Goal: Information Seeking & Learning: Learn about a topic

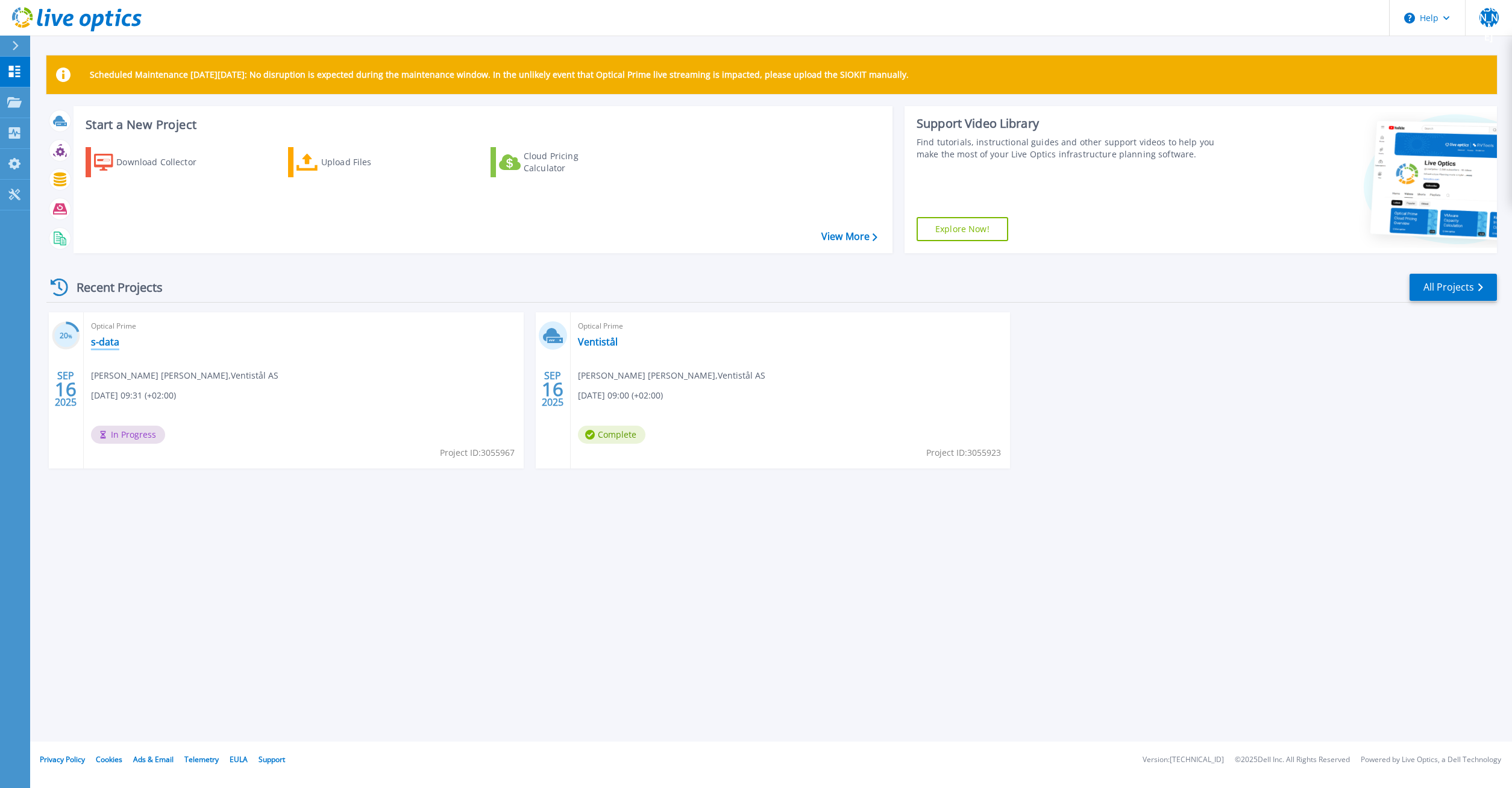
click at [104, 339] on link "s-data" at bounding box center [105, 342] width 28 height 12
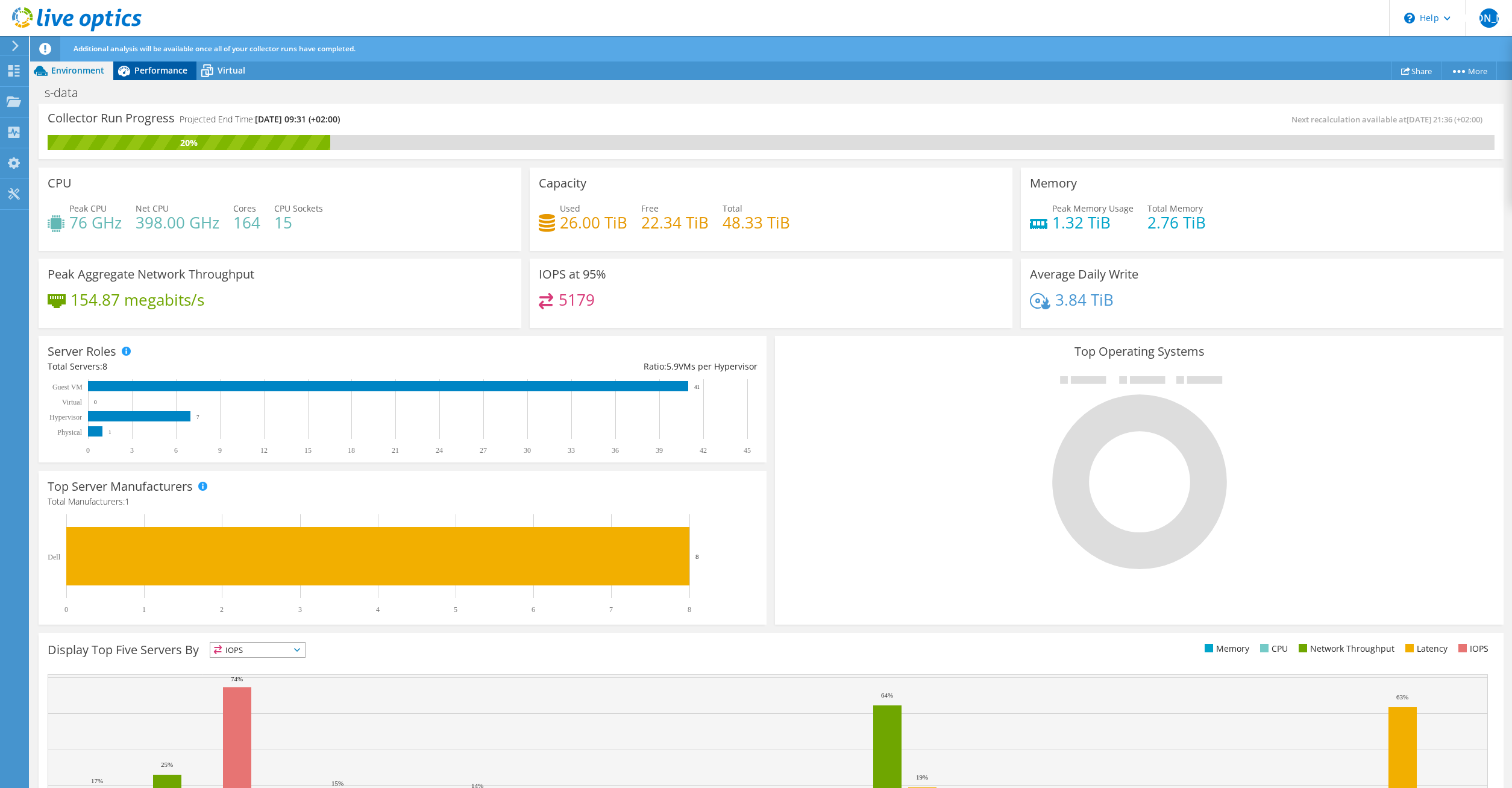
click at [146, 71] on span "Performance" at bounding box center [161, 70] width 53 height 11
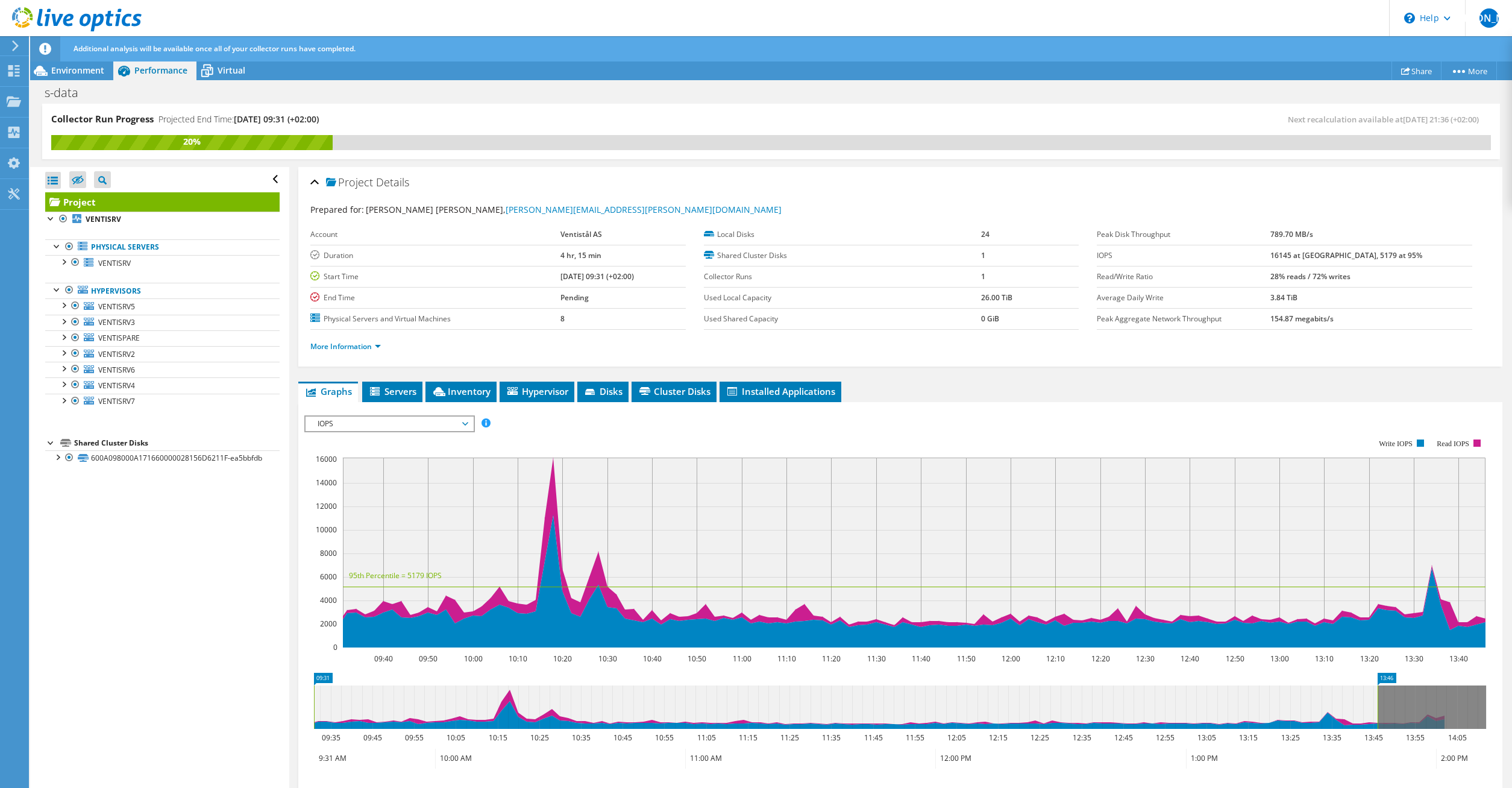
click at [180, 653] on div "Open All Close All Hide Excluded Nodes Project Tree Filter" at bounding box center [159, 478] width 259 height 622
drag, startPoint x: 202, startPoint y: 492, endPoint x: 158, endPoint y: 500, distance: 44.7
click at [203, 492] on div "Open All Close All Hide Excluded Nodes Project Tree Filter" at bounding box center [159, 478] width 259 height 622
click at [79, 503] on div "Open All Close All Hide Excluded Nodes Project Tree Filter" at bounding box center [159, 478] width 259 height 622
click at [94, 650] on div "Open All Close All Hide Excluded Nodes Project Tree Filter" at bounding box center [159, 478] width 259 height 622
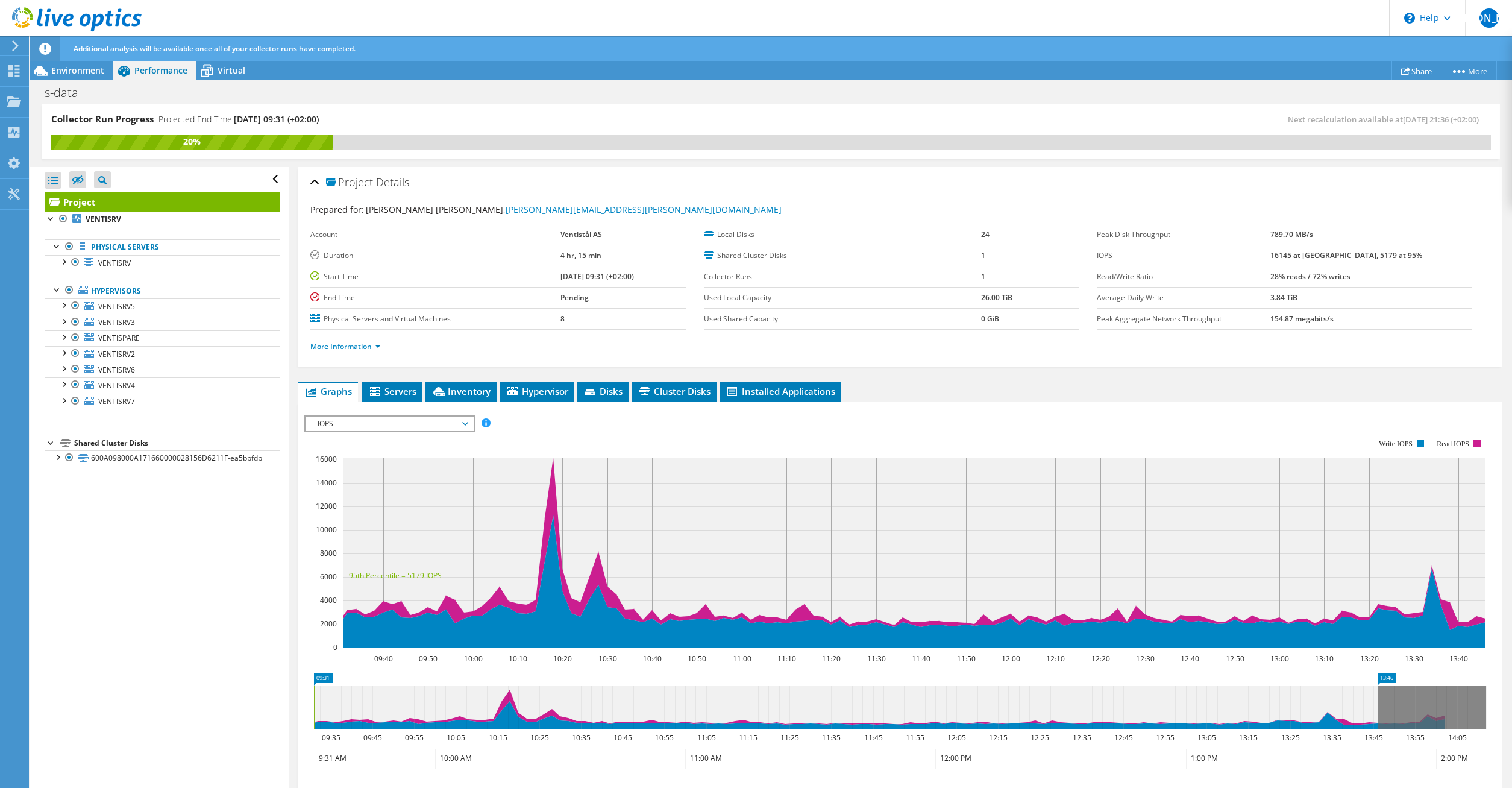
click at [88, 747] on div "Open All Close All Hide Excluded Nodes Project Tree Filter" at bounding box center [159, 478] width 259 height 622
click at [140, 733] on div "Open All Close All Hide Excluded Nodes Project Tree Filter" at bounding box center [159, 478] width 259 height 622
click at [150, 653] on div "Open All Close All Hide Excluded Nodes Project Tree Filter" at bounding box center [159, 478] width 259 height 622
click at [162, 569] on div "Open All Close All Hide Excluded Nodes Project Tree Filter" at bounding box center [159, 478] width 259 height 622
click at [157, 480] on div "Open All Close All Hide Excluded Nodes Project Tree Filter" at bounding box center [159, 478] width 259 height 622
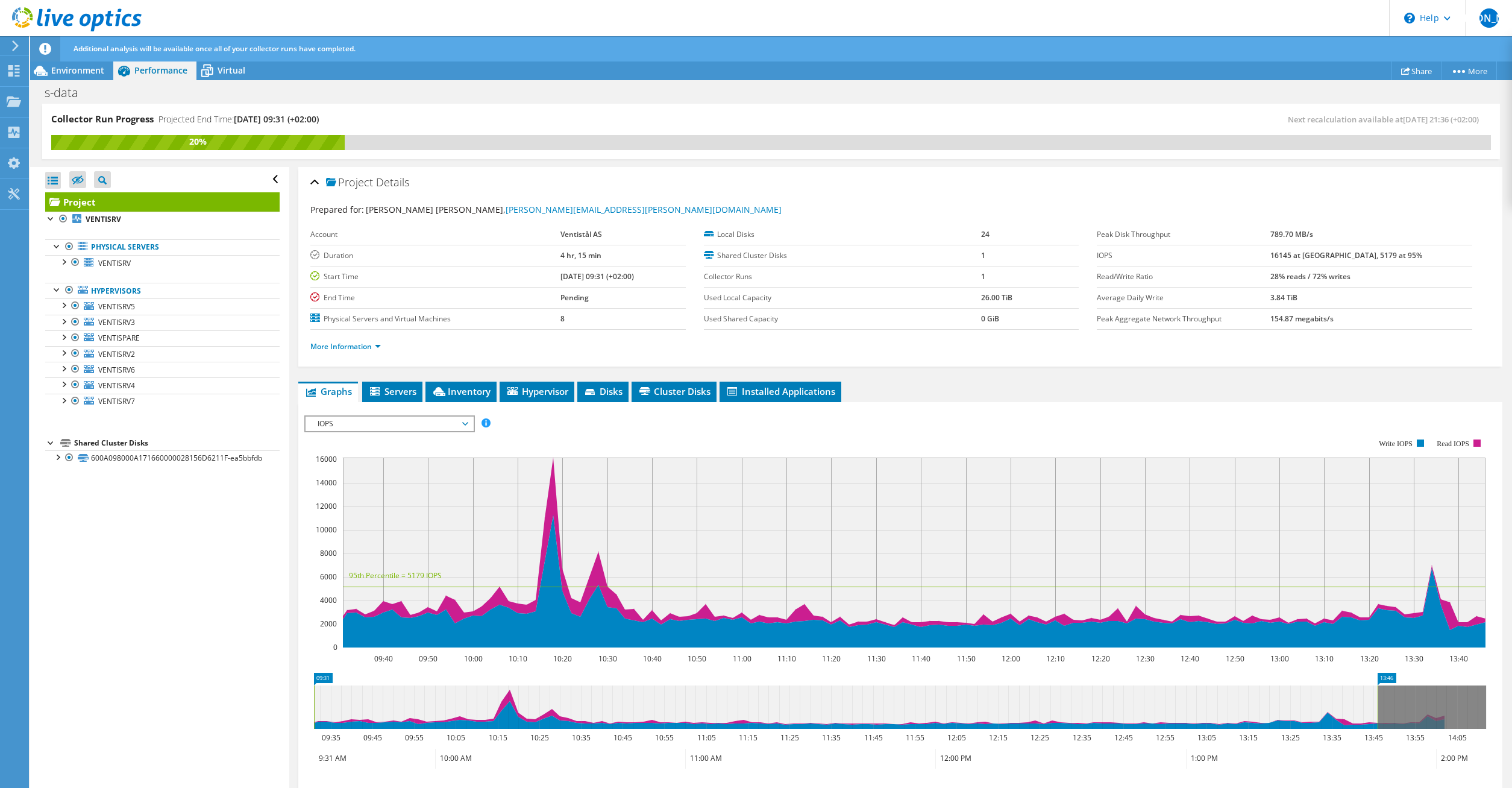
click at [703, 135] on div "Collector Run Progress Projected End Time: [DATE] 09:31 (+02:00)" at bounding box center [410, 124] width 719 height 22
click at [798, 393] on span "Installed Applications" at bounding box center [780, 391] width 110 height 12
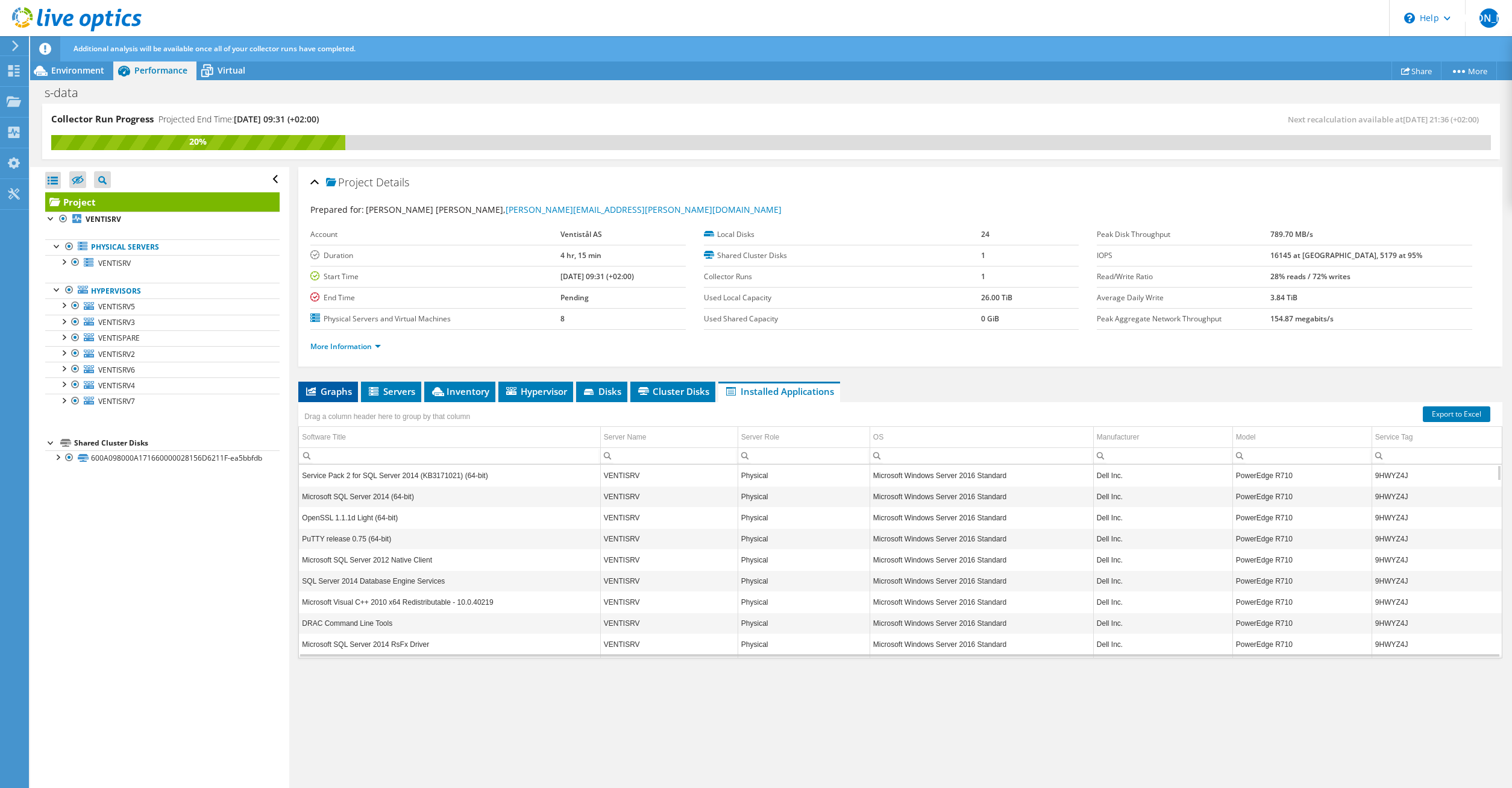
click at [332, 388] on span "Graphs" at bounding box center [328, 391] width 48 height 12
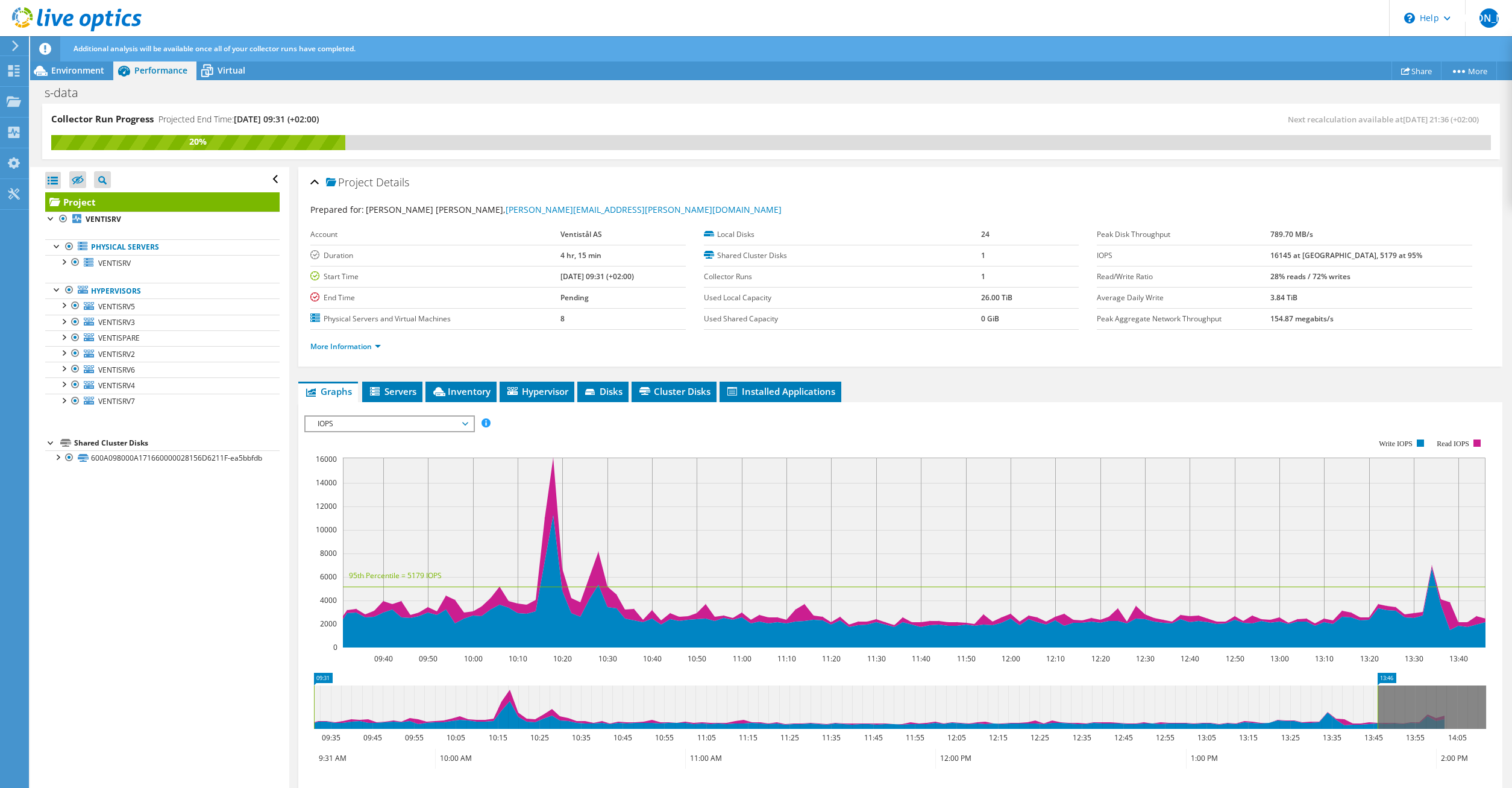
click at [118, 197] on link "Project" at bounding box center [162, 202] width 234 height 20
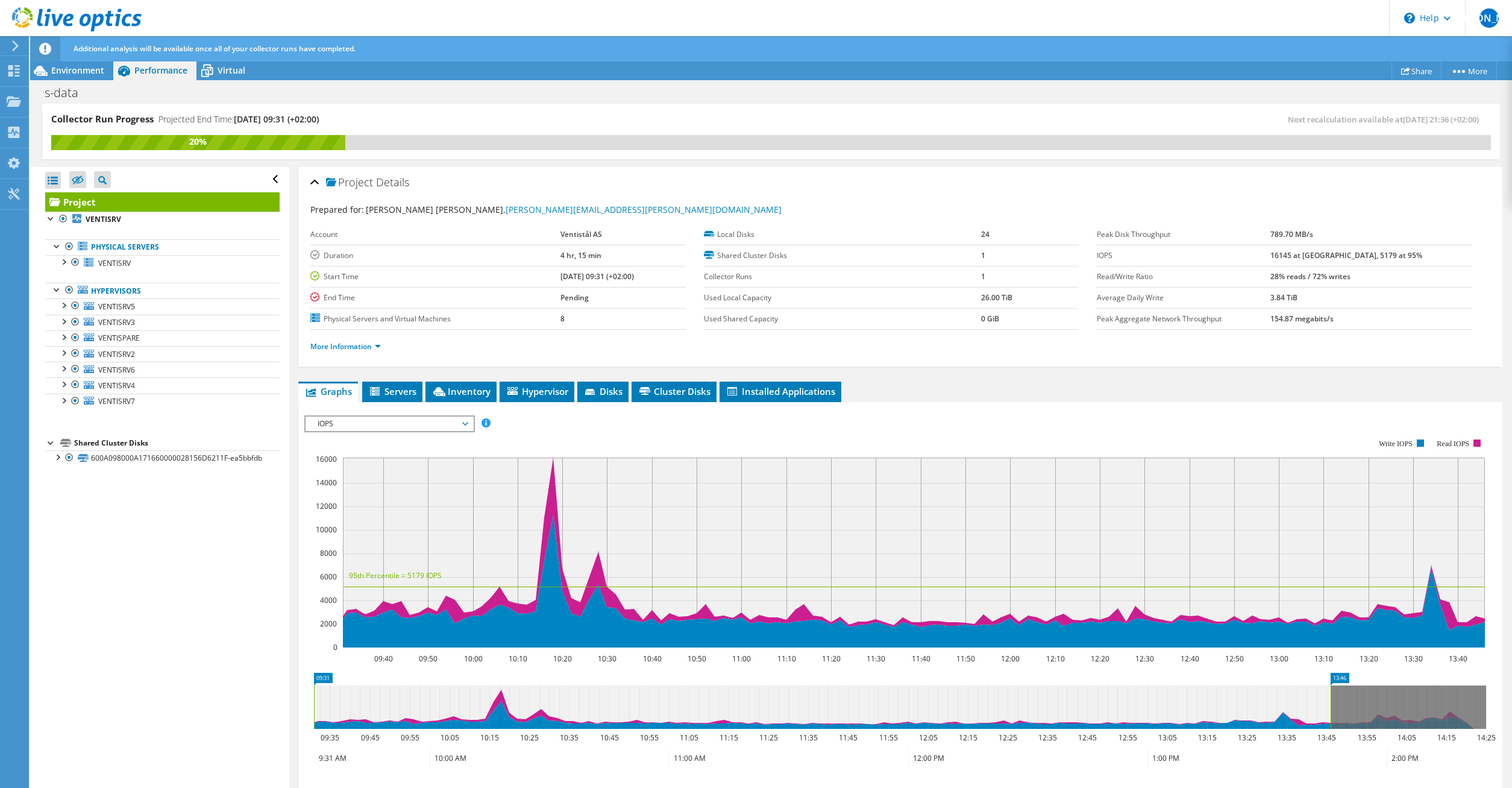
click at [133, 616] on div "Open All Close All Hide Excluded Nodes Project Tree Filter" at bounding box center [159, 478] width 259 height 622
click at [154, 290] on link "Hypervisors" at bounding box center [162, 290] width 234 height 15
click at [111, 292] on link "Hypervisors" at bounding box center [162, 290] width 234 height 15
click at [168, 586] on div "Open All Close All Hide Excluded Nodes Project Tree Filter" at bounding box center [159, 478] width 259 height 622
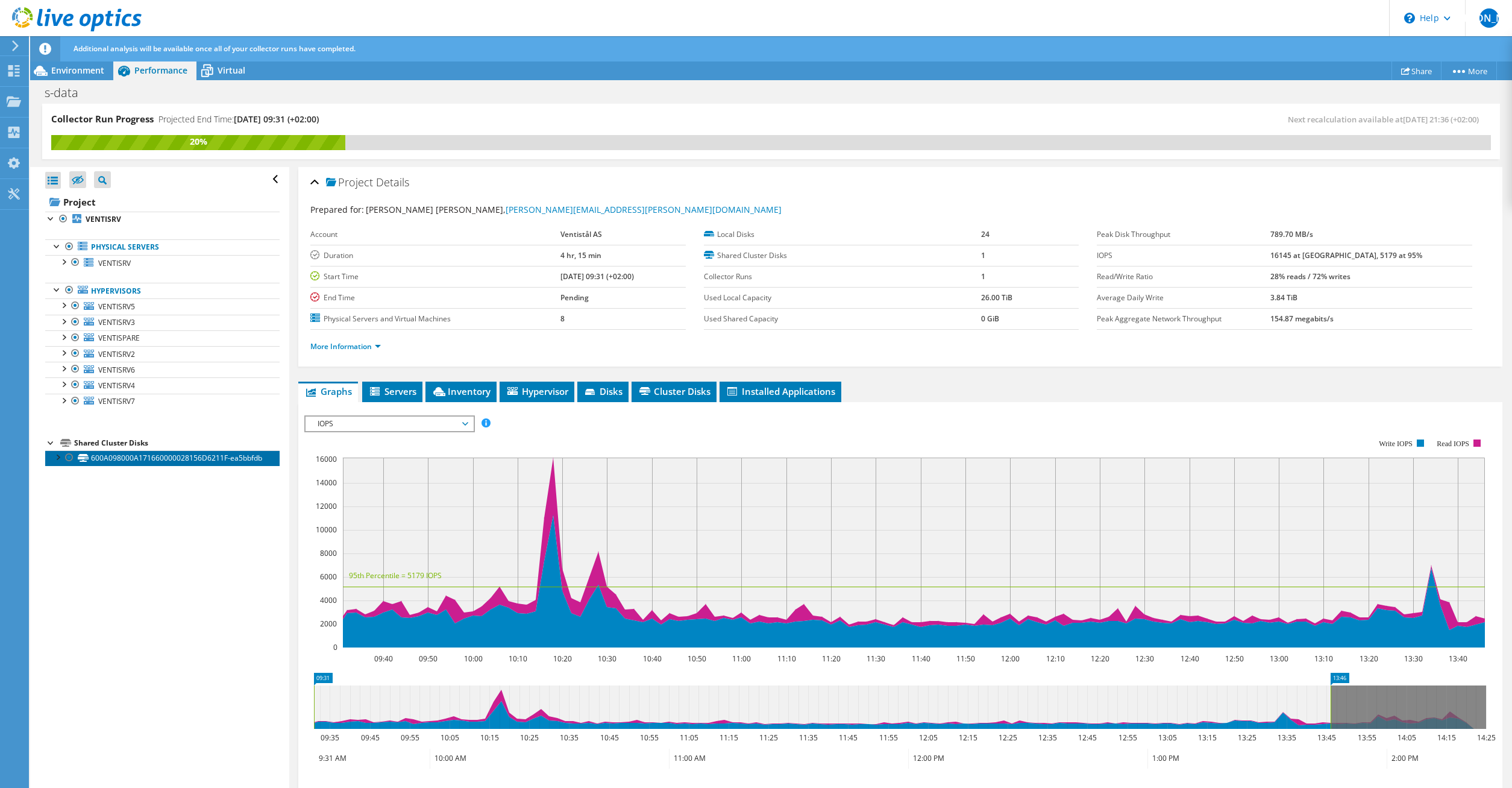
click at [166, 463] on link "600A098000A171660000028156D6211F-ea5bbfdb" at bounding box center [162, 458] width 234 height 15
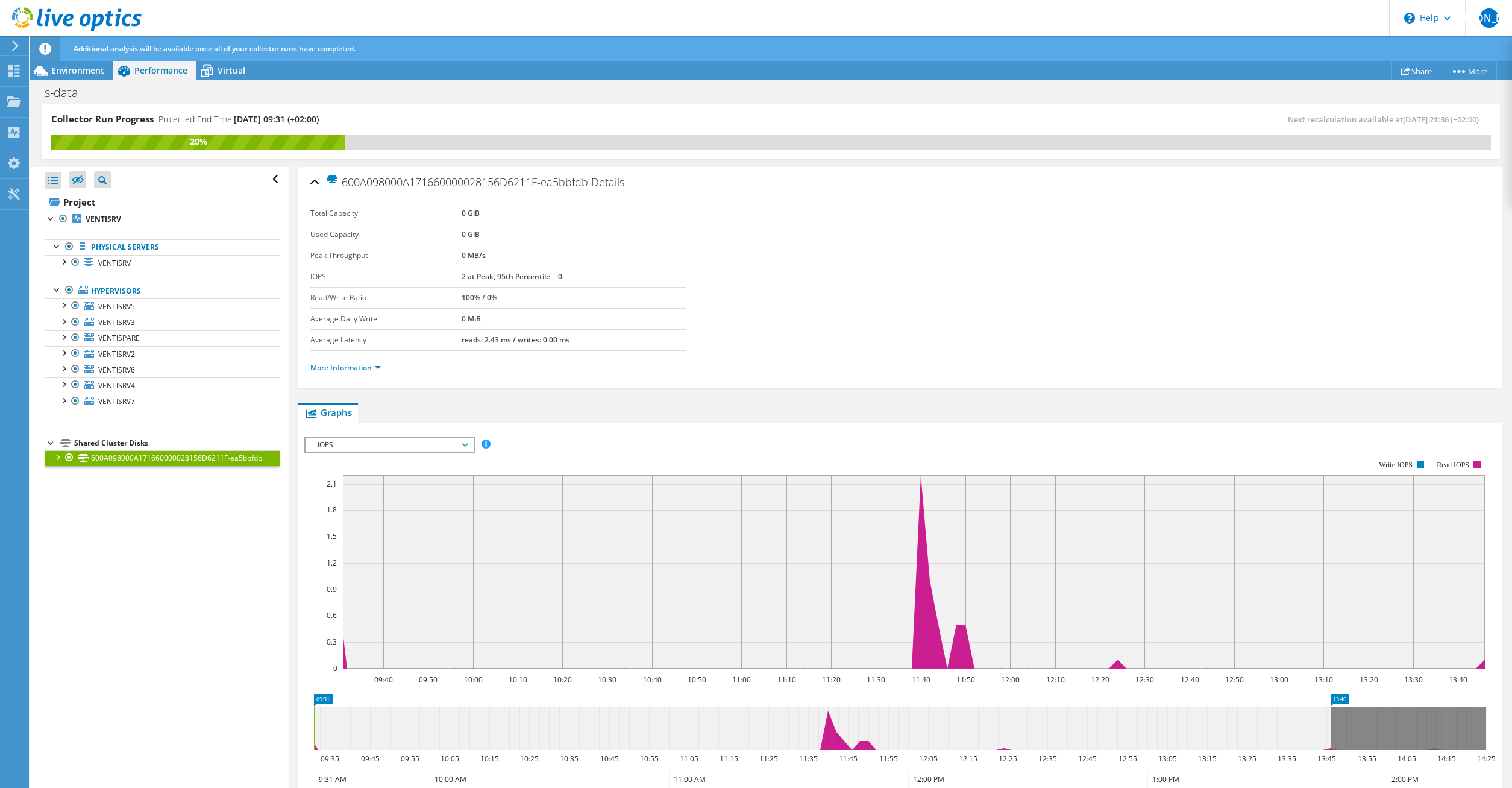
click at [154, 659] on div "Open All Close All Hide Excluded Nodes Project Tree Filter" at bounding box center [159, 478] width 259 height 622
click at [139, 568] on div "Open All Close All Hide Excluded Nodes Project Tree Filter" at bounding box center [159, 478] width 259 height 622
click at [117, 215] on b "VENTISRV" at bounding box center [103, 219] width 36 height 10
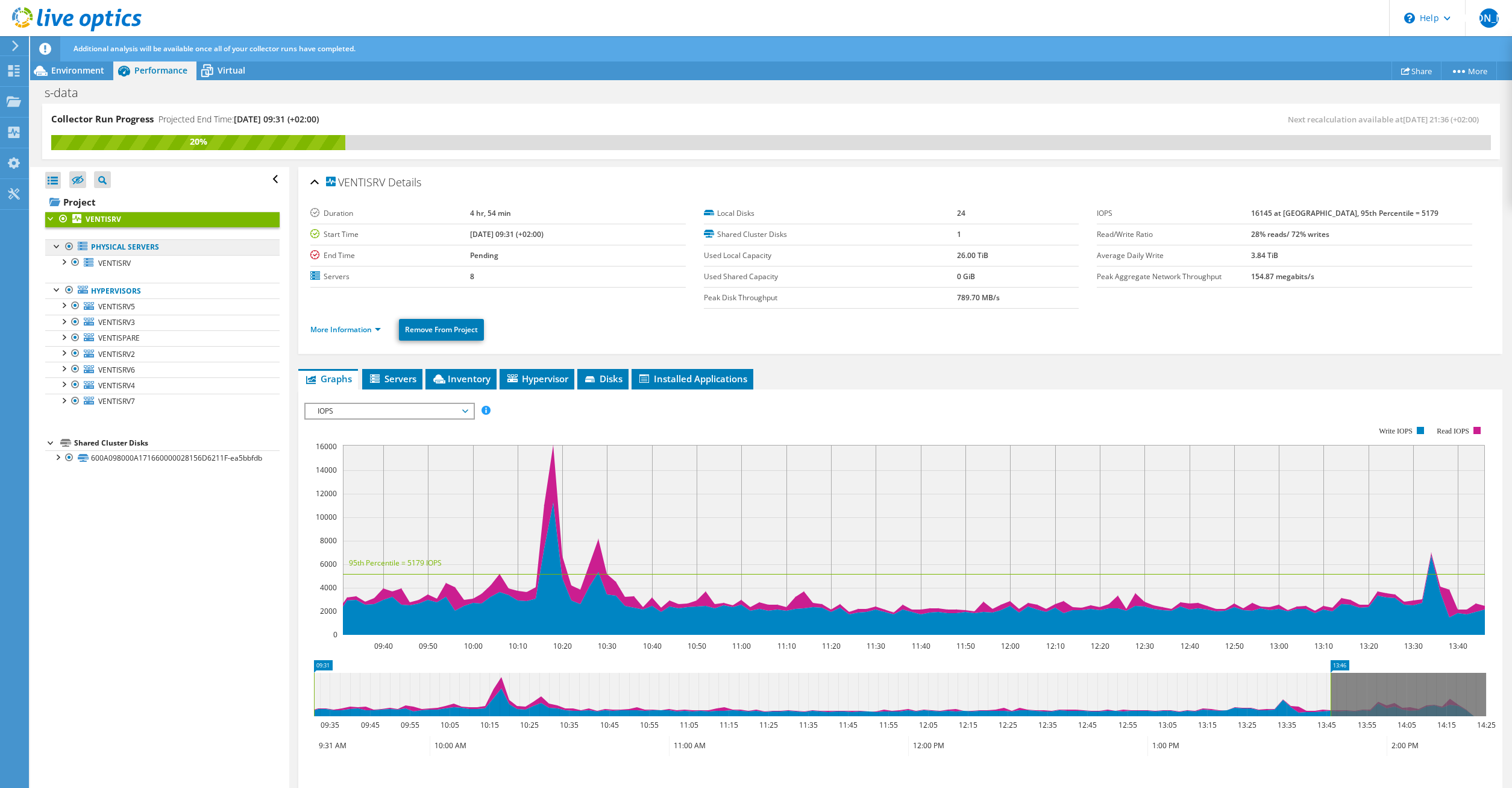
click at [123, 251] on link "Physical Servers" at bounding box center [162, 247] width 234 height 15
click at [131, 249] on link "Physical Servers" at bounding box center [162, 247] width 234 height 15
click at [127, 261] on span "VENTISRV" at bounding box center [114, 263] width 32 height 10
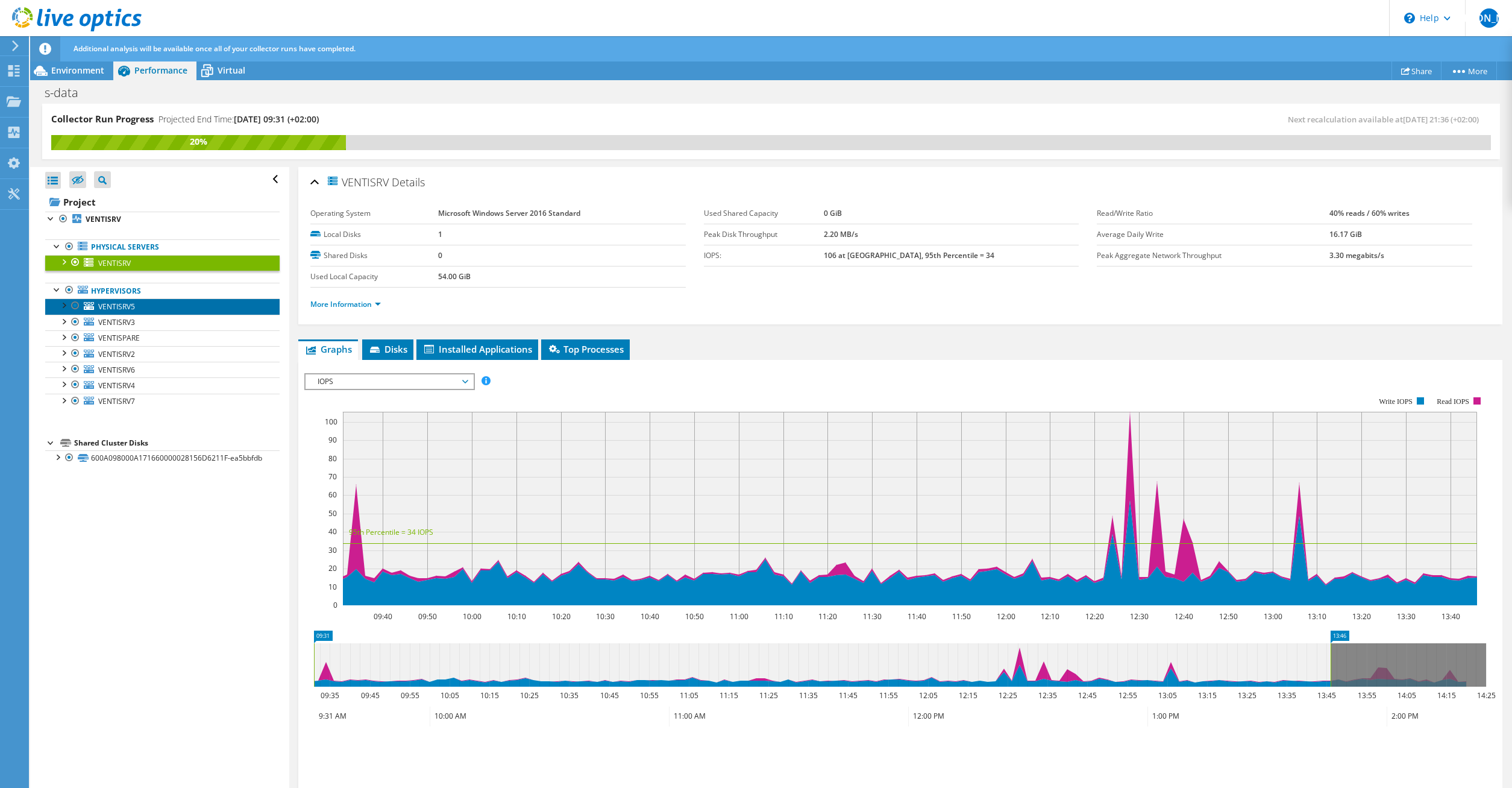
click at [131, 304] on span "VENTISRV5" at bounding box center [116, 307] width 37 height 10
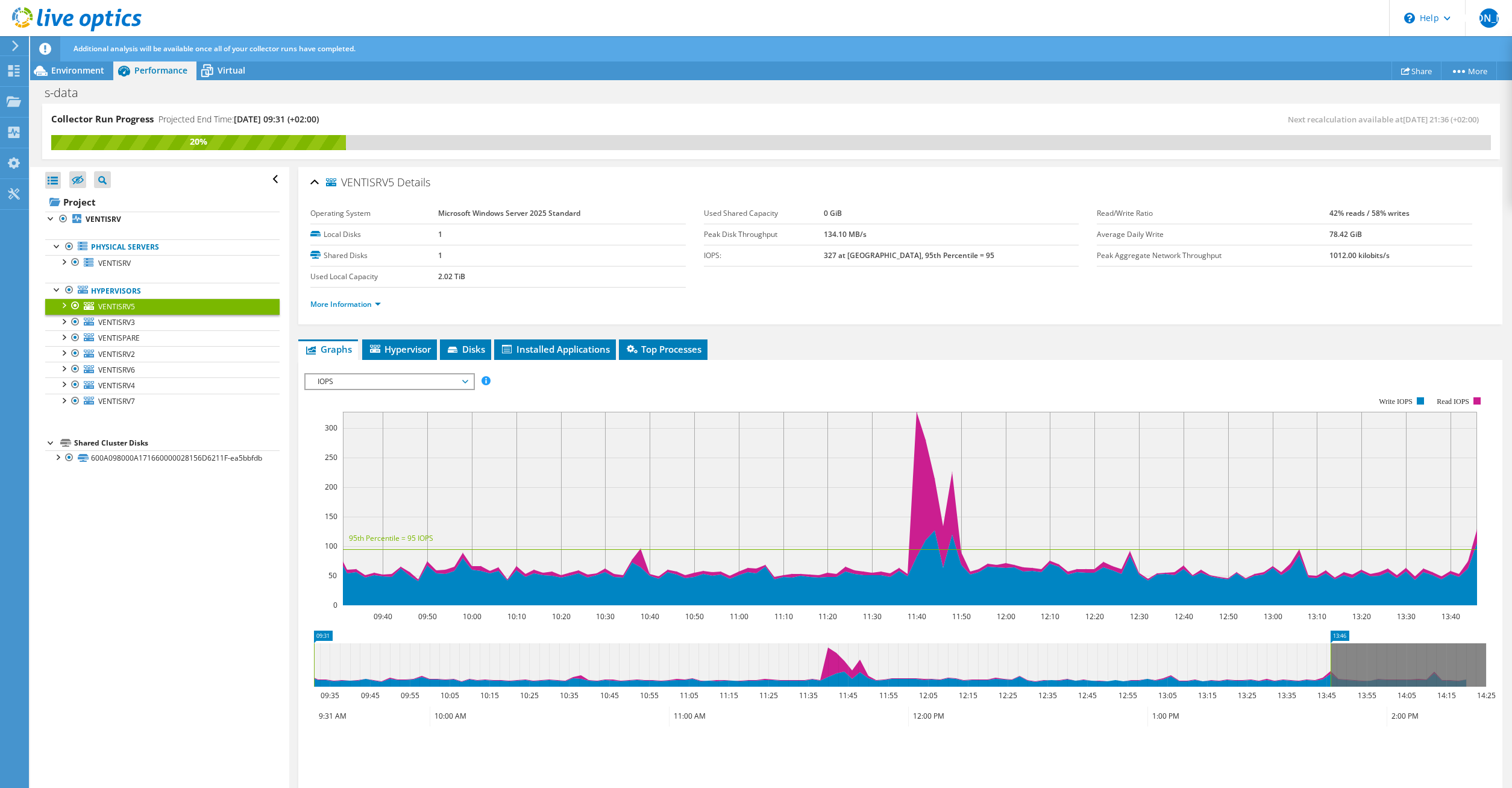
click at [108, 566] on div "Open All Close All Hide Excluded Nodes Project Tree Filter" at bounding box center [159, 478] width 259 height 622
click at [144, 66] on span "Performance" at bounding box center [161, 70] width 53 height 11
click at [82, 69] on span "Environment" at bounding box center [77, 70] width 53 height 11
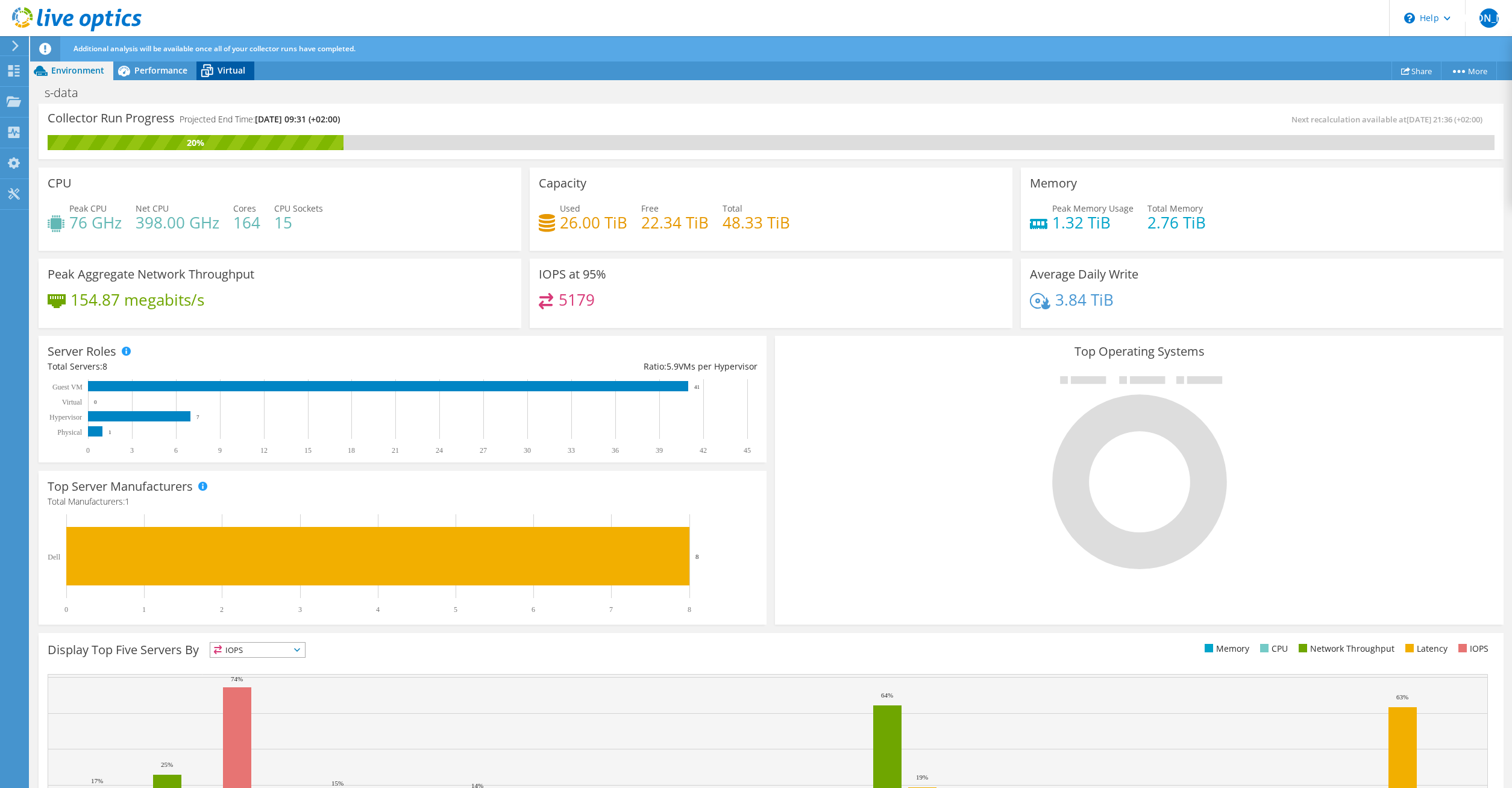
click at [205, 68] on icon at bounding box center [207, 71] width 21 height 21
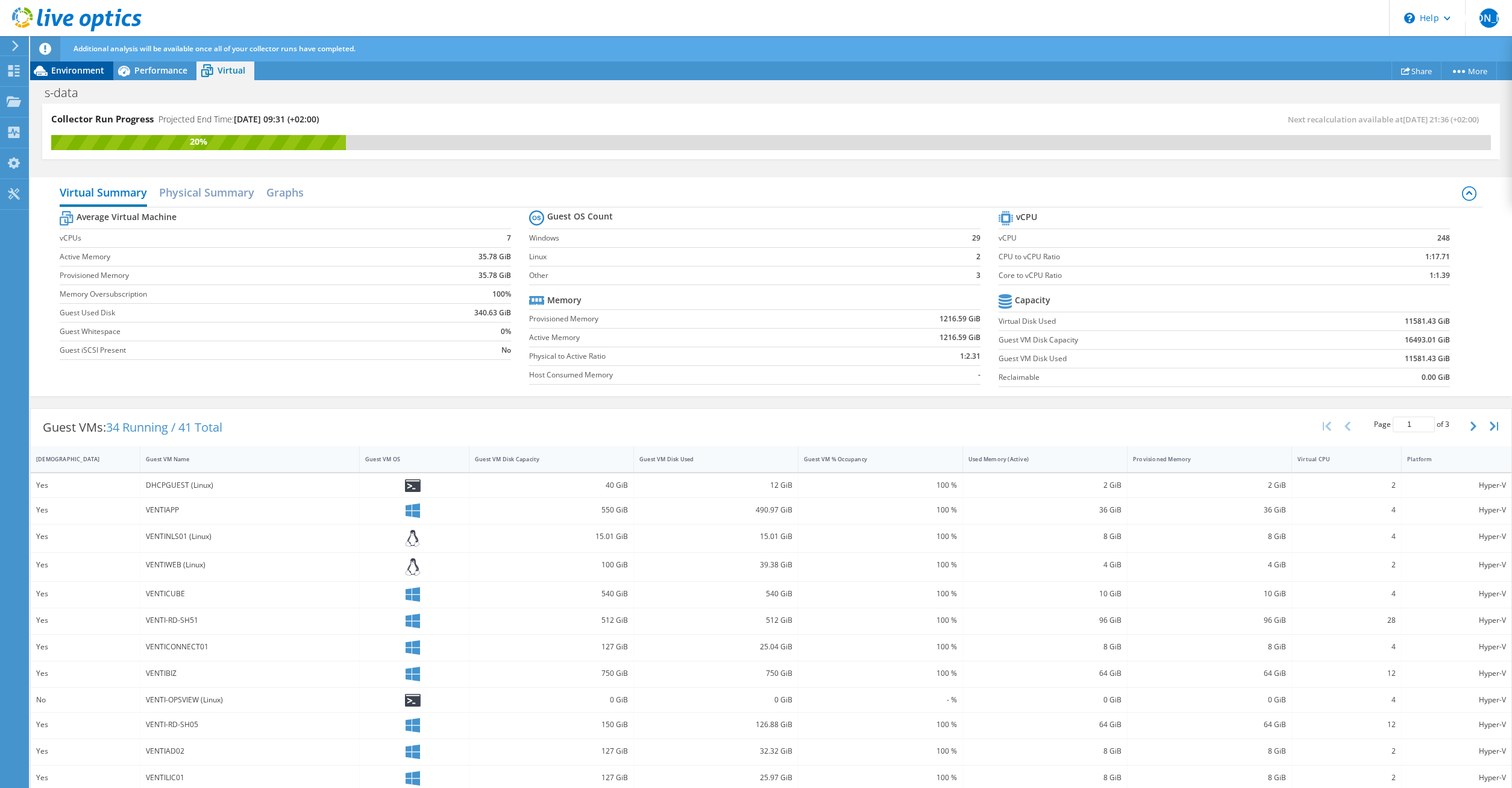
click at [74, 69] on span "Environment" at bounding box center [77, 70] width 53 height 11
